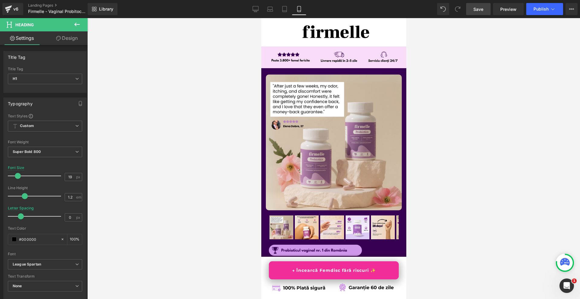
click at [484, 8] on link "Save" at bounding box center [478, 9] width 24 height 12
click at [484, 15] on link "Save" at bounding box center [478, 9] width 24 height 12
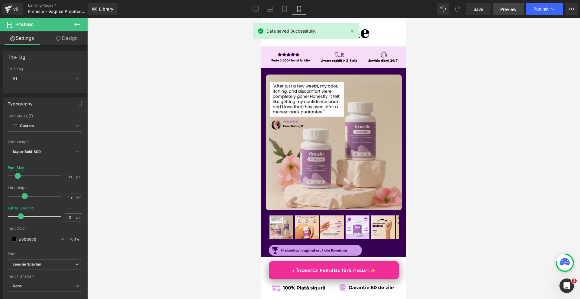
click at [510, 6] on span "Preview" at bounding box center [508, 9] width 16 height 6
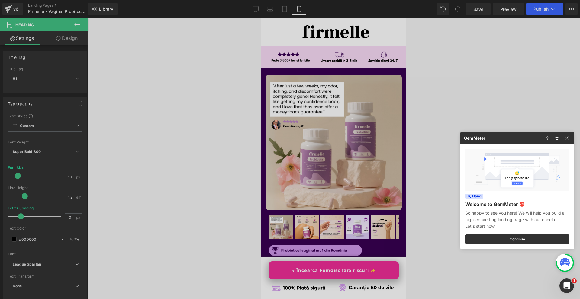
drag, startPoint x: 420, startPoint y: 86, endPoint x: 244, endPoint y: 26, distance: 185.1
click at [420, 85] on div at bounding box center [290, 149] width 580 height 299
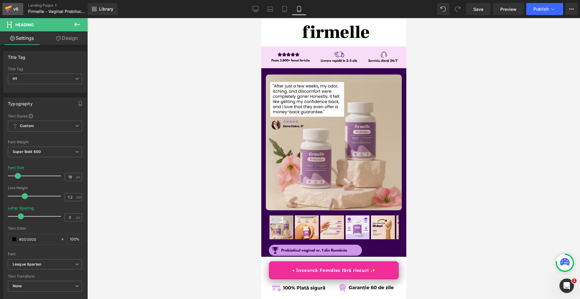
click at [16, 10] on div "v6" at bounding box center [16, 9] width 8 height 8
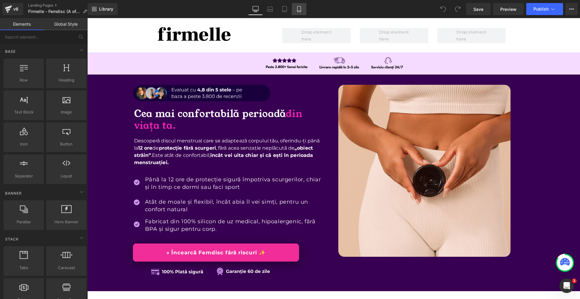
click at [300, 8] on icon at bounding box center [299, 9] width 6 height 6
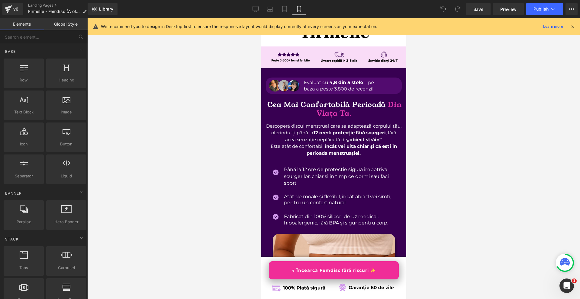
click at [572, 25] on icon at bounding box center [572, 26] width 5 height 5
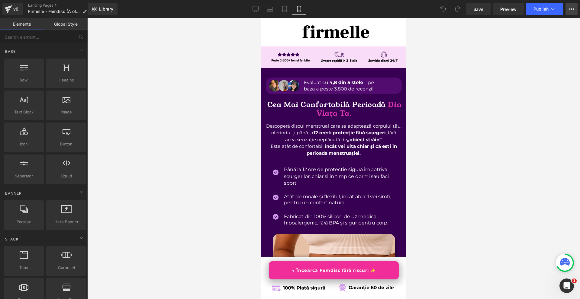
click at [574, 13] on button "View Live Page View with current Template Save Template to Library Schedule Pub…" at bounding box center [571, 9] width 12 height 12
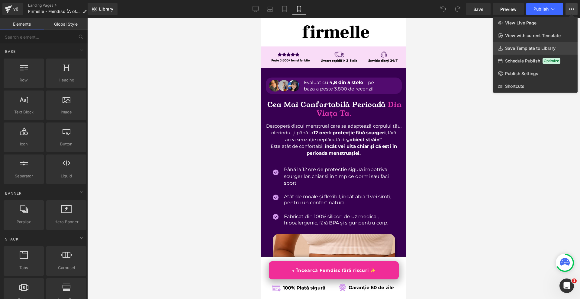
click at [542, 44] on link "Save Template to Library" at bounding box center [535, 48] width 85 height 13
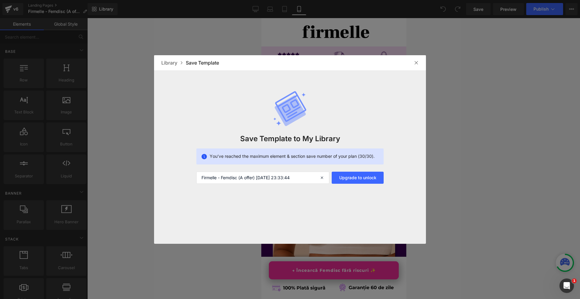
drag, startPoint x: 410, startPoint y: 62, endPoint x: 407, endPoint y: 65, distance: 4.4
click at [410, 64] on div "Library Save Template" at bounding box center [290, 62] width 272 height 15
drag, startPoint x: 411, startPoint y: 57, endPoint x: 413, endPoint y: 61, distance: 4.2
click at [412, 60] on div "Library Save Template" at bounding box center [290, 62] width 272 height 15
click at [414, 61] on img at bounding box center [416, 62] width 5 height 5
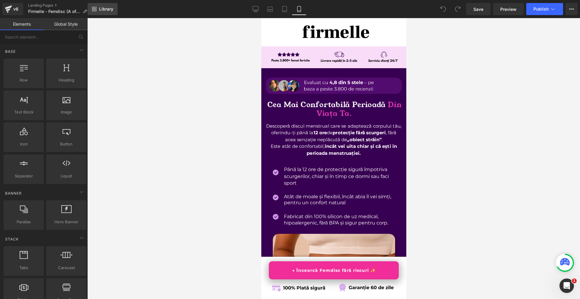
click at [101, 4] on link "Library" at bounding box center [103, 9] width 30 height 12
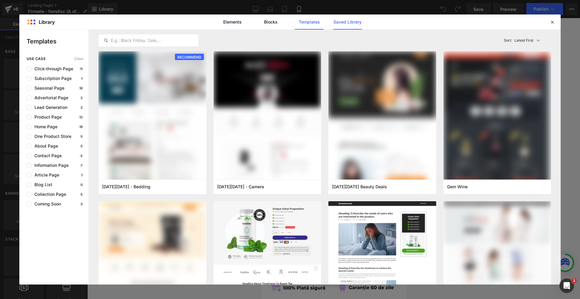
click at [357, 27] on link "Saved Library" at bounding box center [347, 21] width 29 height 15
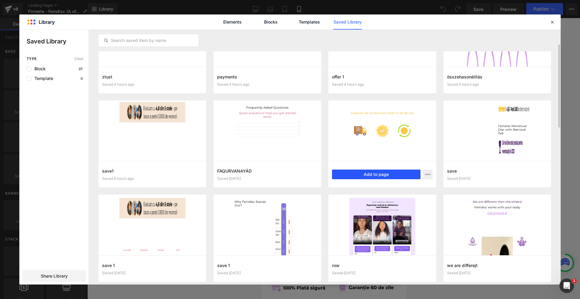
scroll to position [60, 0]
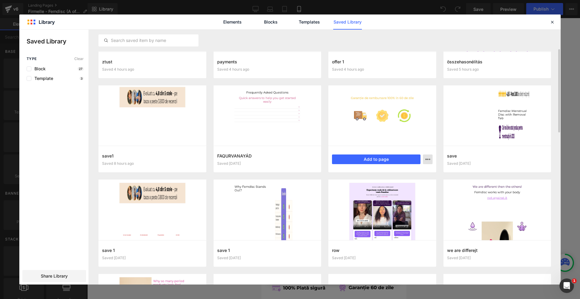
click at [429, 161] on icon "button" at bounding box center [427, 159] width 5 height 5
click at [400, 188] on div "Delete" at bounding box center [398, 185] width 69 height 13
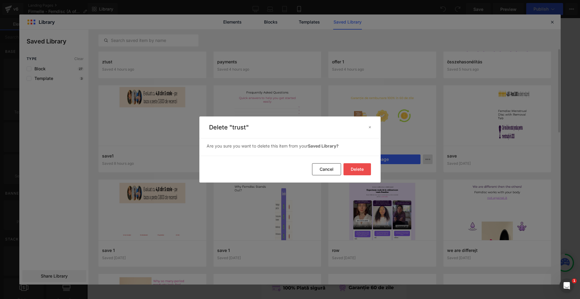
click at [364, 170] on button "Delete" at bounding box center [356, 169] width 27 height 12
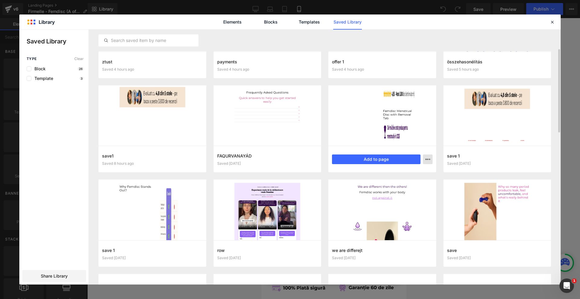
click at [426, 162] on icon "button" at bounding box center [427, 159] width 5 height 5
click at [396, 182] on div "Delete" at bounding box center [398, 185] width 69 height 13
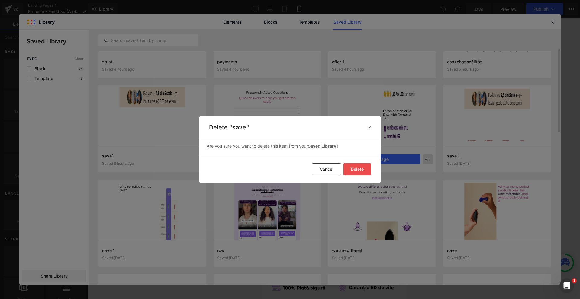
click at [364, 168] on button "Delete" at bounding box center [356, 169] width 27 height 12
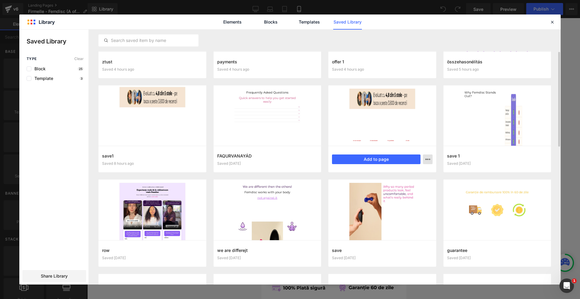
click at [426, 161] on icon "button" at bounding box center [427, 159] width 5 height 5
click at [394, 183] on div "Delete" at bounding box center [398, 185] width 69 height 13
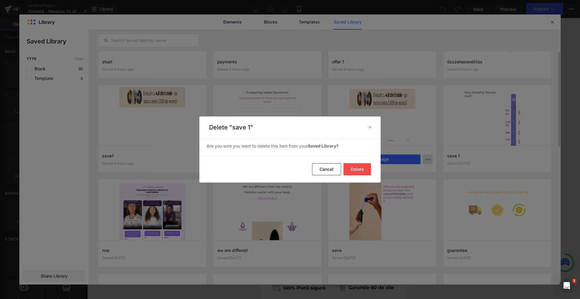
click at [359, 166] on button "Delete" at bounding box center [356, 169] width 27 height 12
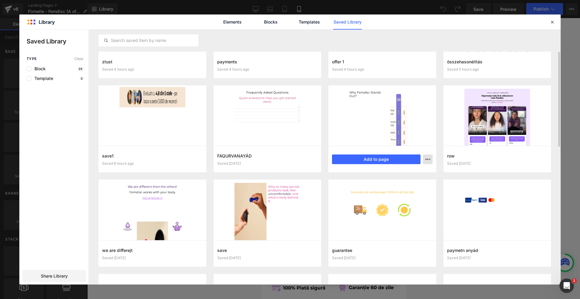
click at [427, 155] on button "button" at bounding box center [428, 160] width 10 height 10
click at [402, 182] on div "Delete" at bounding box center [398, 185] width 69 height 13
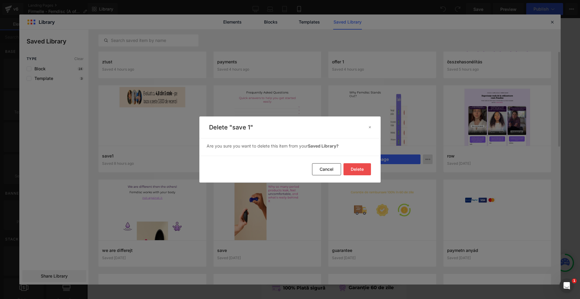
click at [362, 166] on button "Delete" at bounding box center [356, 169] width 27 height 12
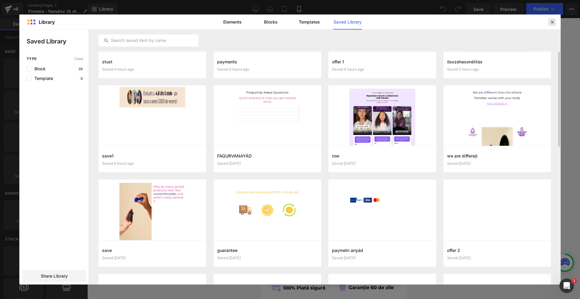
click at [551, 22] on icon at bounding box center [551, 21] width 5 height 5
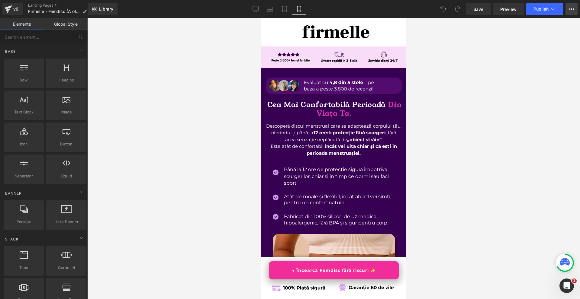
click at [571, 9] on icon at bounding box center [572, 8] width 2 height 1
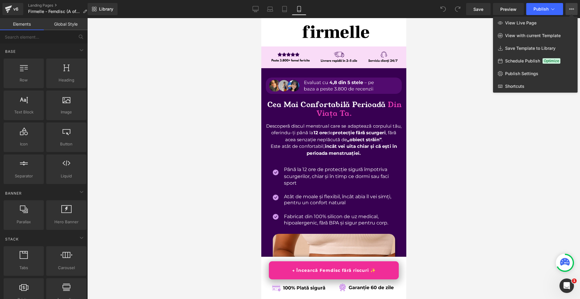
click at [525, 46] on link "Save Template to Library" at bounding box center [535, 48] width 85 height 13
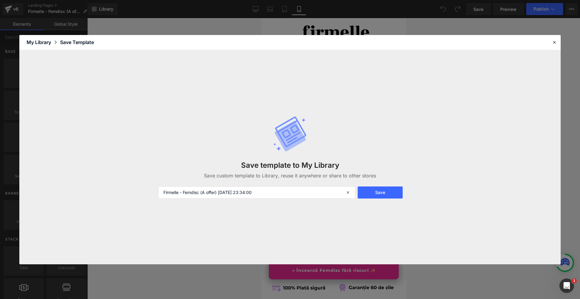
click at [286, 199] on div "Save template to My Library Save custom template to Library, reuse it anywhere …" at bounding box center [290, 157] width 271 height 107
click at [289, 191] on input "Firmelle - Femdisc (A offer) 2025-08-10 23:34:00" at bounding box center [256, 193] width 197 height 12
drag, startPoint x: 289, startPoint y: 191, endPoint x: 291, endPoint y: 187, distance: 4.7
click at [290, 190] on input "Firmelle - Femdisc (A offer) 2025-08-10 23:34:00" at bounding box center [256, 193] width 197 height 12
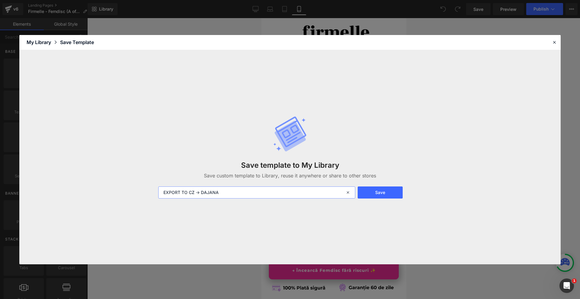
type input "EXPORT TO CZ -> DAJANA"
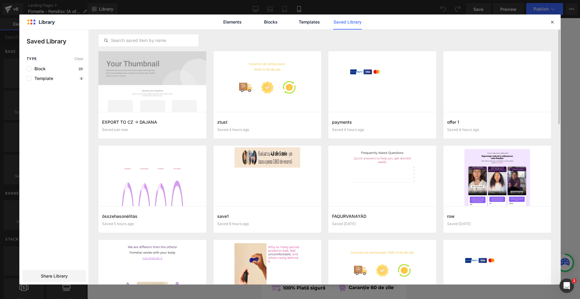
click at [52, 276] on span "Share Library" at bounding box center [54, 276] width 27 height 6
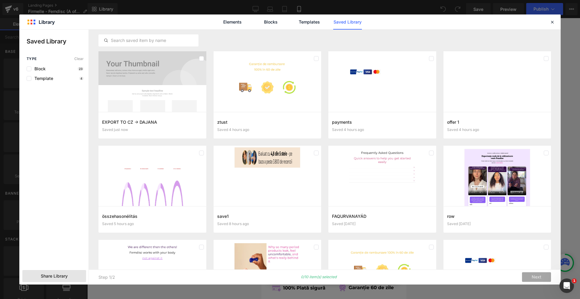
click at [45, 277] on span "Share Library" at bounding box center [54, 276] width 27 height 6
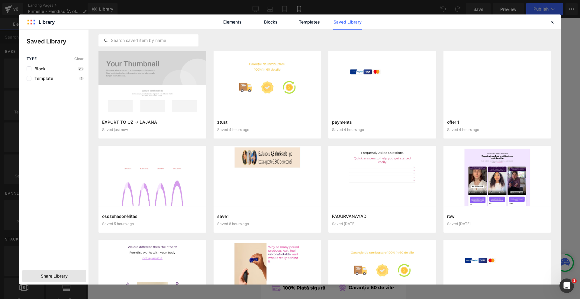
click at [45, 277] on span "Share Library" at bounding box center [54, 276] width 27 height 6
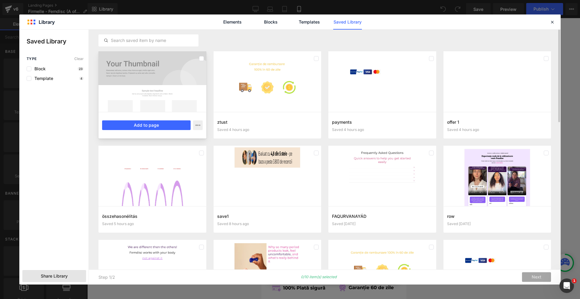
click at [154, 97] on div at bounding box center [152, 81] width 108 height 61
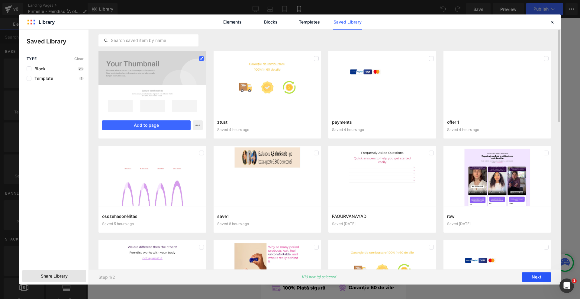
click at [531, 277] on button "Next" at bounding box center [536, 278] width 29 height 10
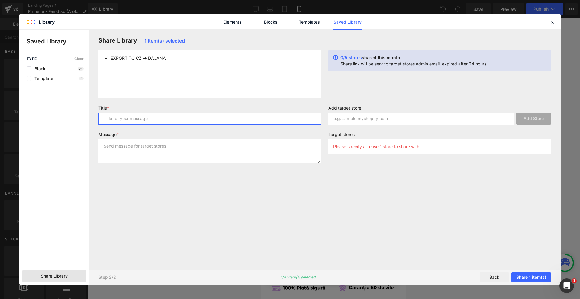
click at [135, 117] on input "text" at bounding box center [209, 119] width 223 height 12
type input "A"
type input "D"
click at [154, 120] on input "CZ - FEMDISC" at bounding box center [209, 119] width 223 height 12
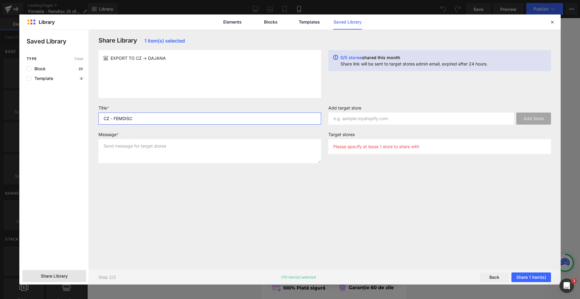
click at [154, 120] on input "CZ - FEMDISC" at bounding box center [209, 119] width 223 height 12
type input "CZ - FEMDISC"
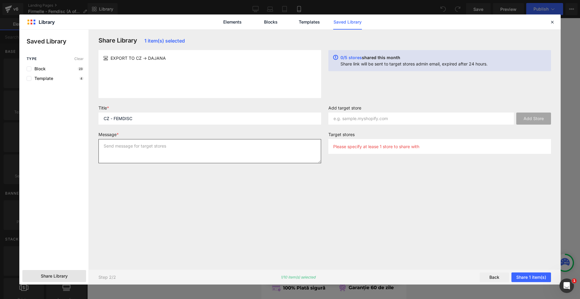
click at [153, 148] on textarea at bounding box center [209, 151] width 223 height 24
paste textarea "CZ - FEMDISC"
type textarea "CZ - FEMDISC"
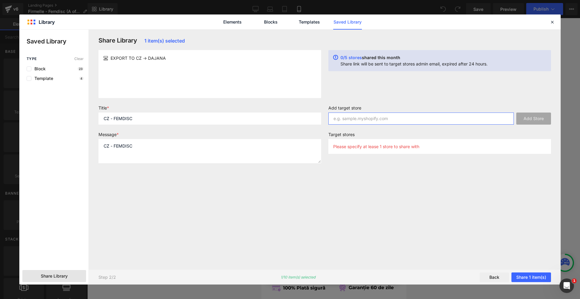
click at [371, 119] on input "text" at bounding box center [420, 119] width 185 height 12
paste input "106cc7-2.myshopify.com"
type input "106cc7-2.myshopify.com"
click at [527, 117] on button "Add Store" at bounding box center [533, 119] width 35 height 12
click at [534, 278] on button "Share 1 item(s)" at bounding box center [531, 278] width 40 height 10
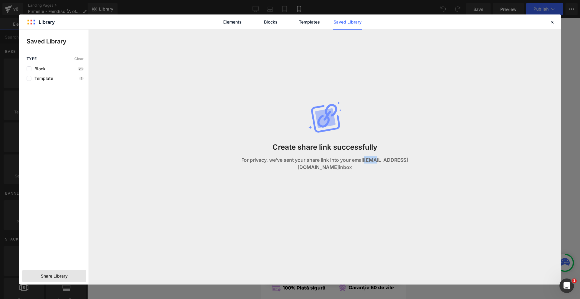
drag, startPoint x: 359, startPoint y: 165, endPoint x: 385, endPoint y: 158, distance: 27.2
click at [367, 164] on strong "[EMAIL_ADDRESS][DOMAIN_NAME]" at bounding box center [352, 163] width 111 height 13
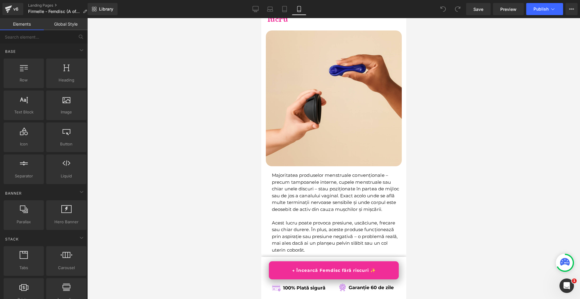
scroll to position [544, 0]
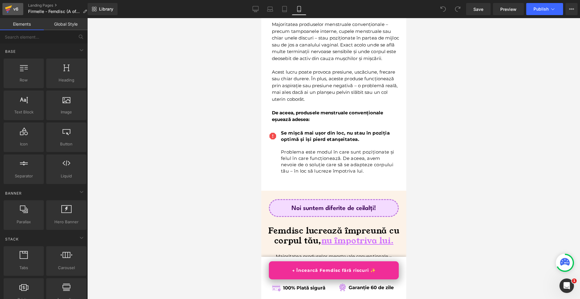
click at [17, 7] on div "v6" at bounding box center [16, 9] width 8 height 8
